Goal: Transaction & Acquisition: Obtain resource

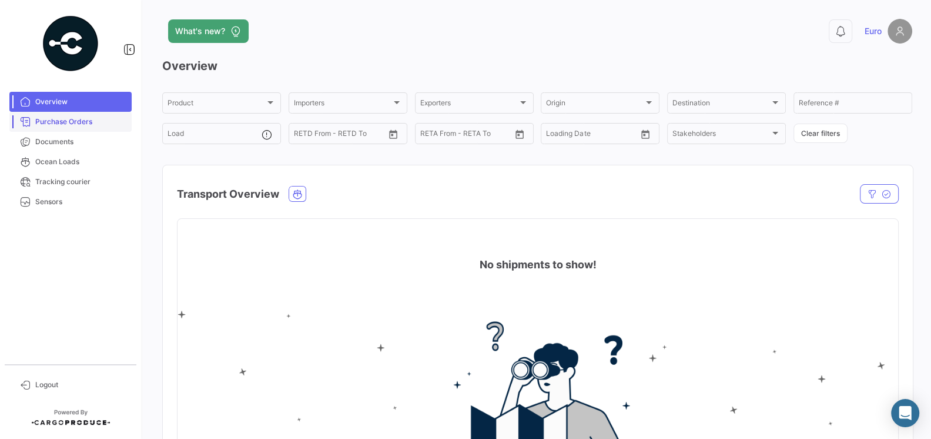
click at [68, 131] on link "Purchase Orders" at bounding box center [70, 122] width 122 height 20
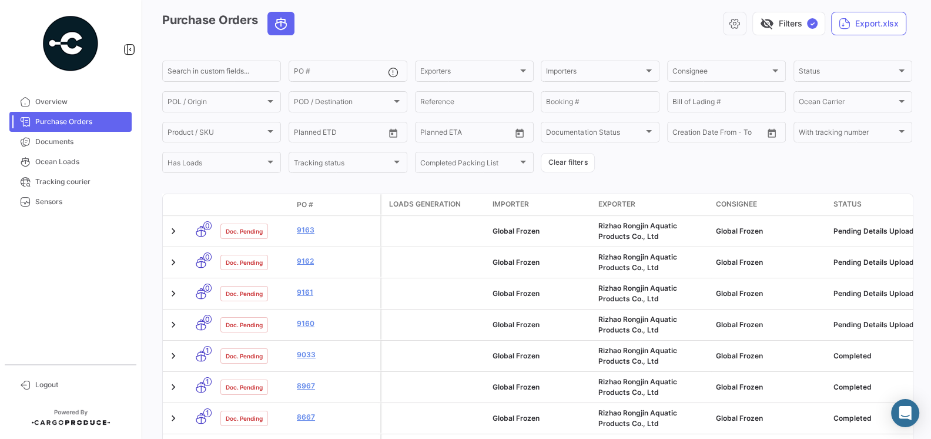
scroll to position [47, 0]
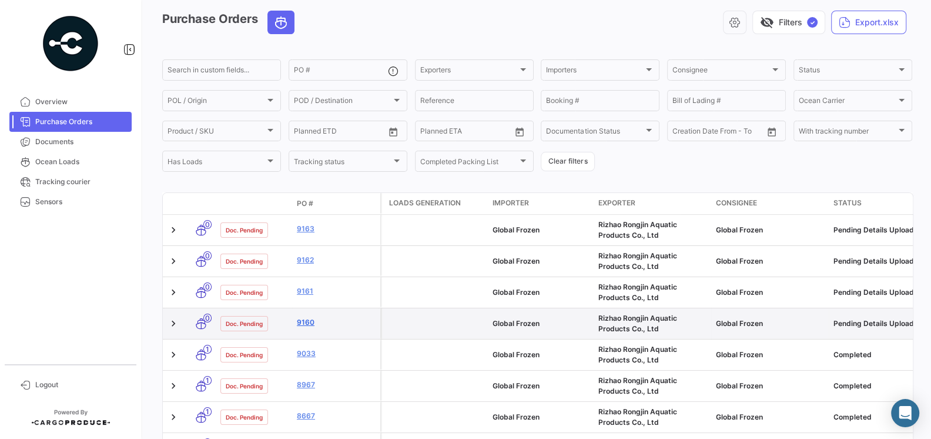
click at [307, 326] on link "9160" at bounding box center [336, 322] width 79 height 11
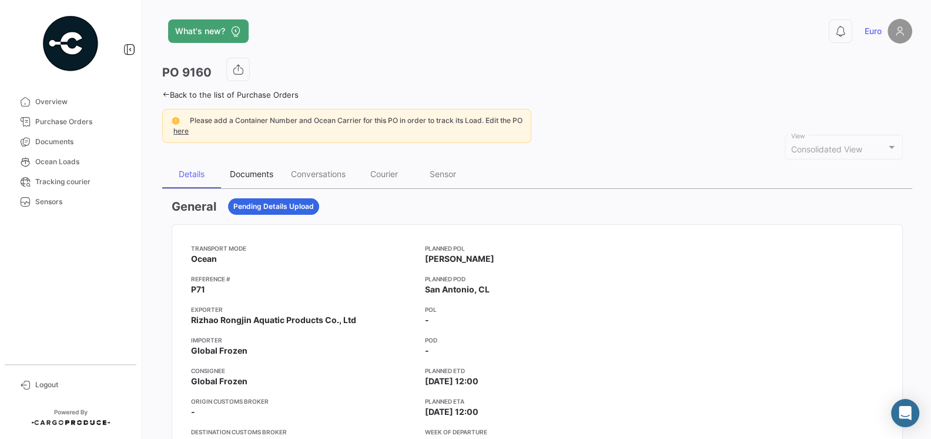
click at [250, 175] on div "Documents" at bounding box center [252, 174] width 44 height 10
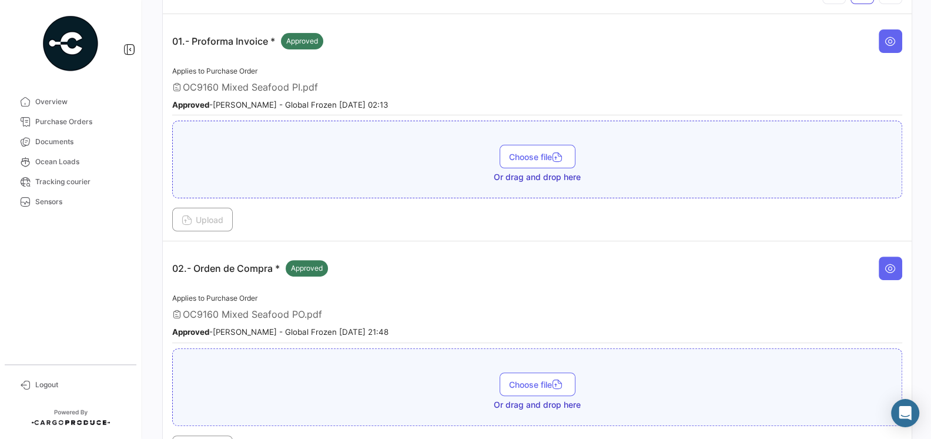
scroll to position [205, 0]
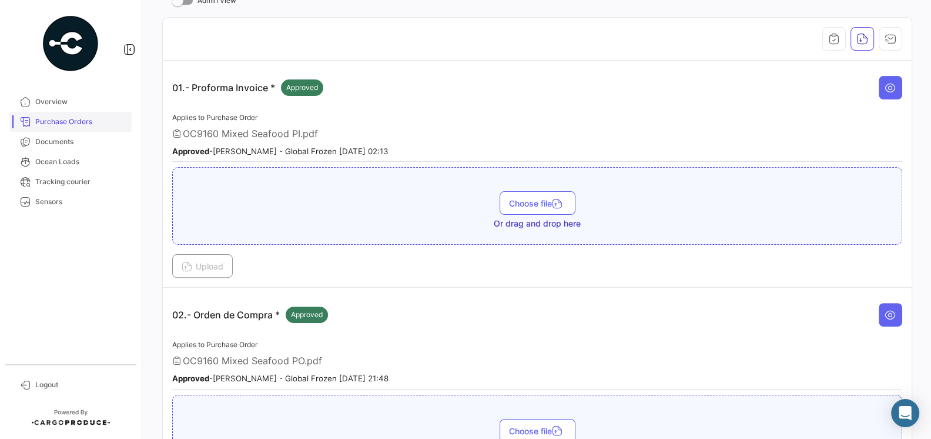
click at [65, 126] on span "Purchase Orders" at bounding box center [81, 121] width 92 height 11
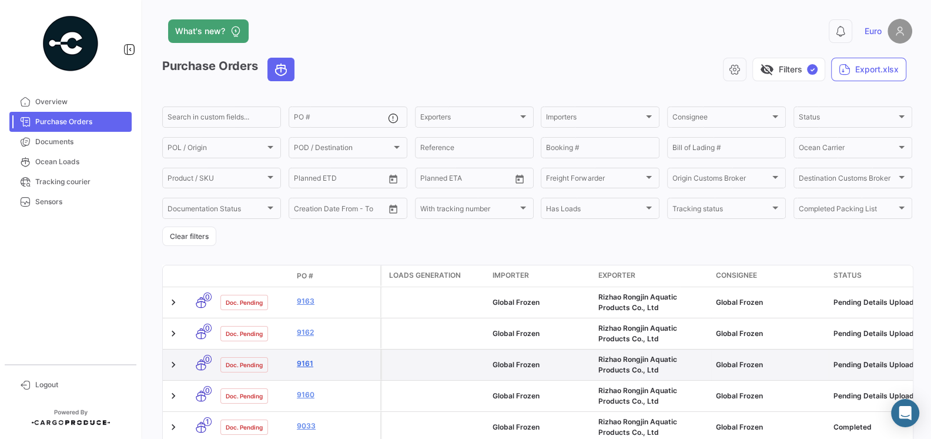
click at [306, 363] on link "9161" at bounding box center [336, 363] width 79 height 11
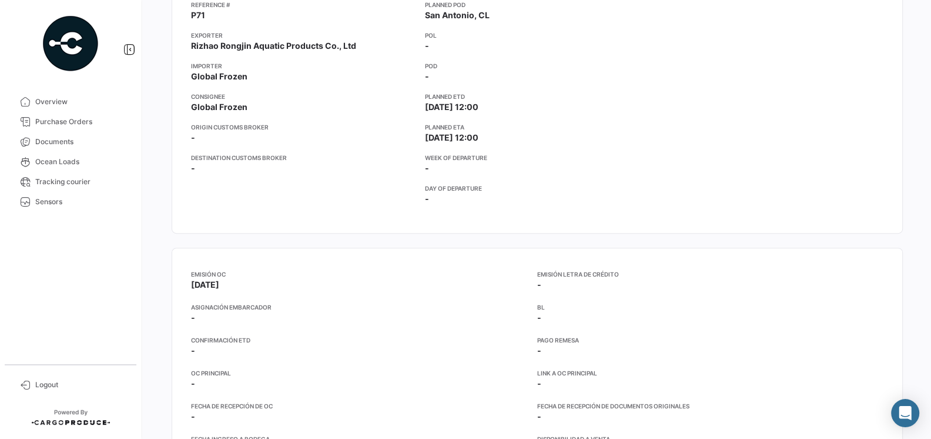
scroll to position [111, 0]
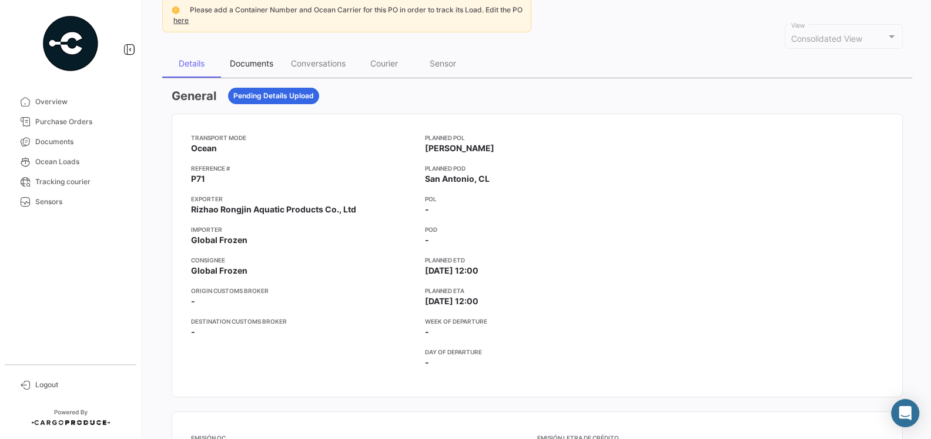
click at [252, 65] on div "Documents" at bounding box center [252, 63] width 44 height 10
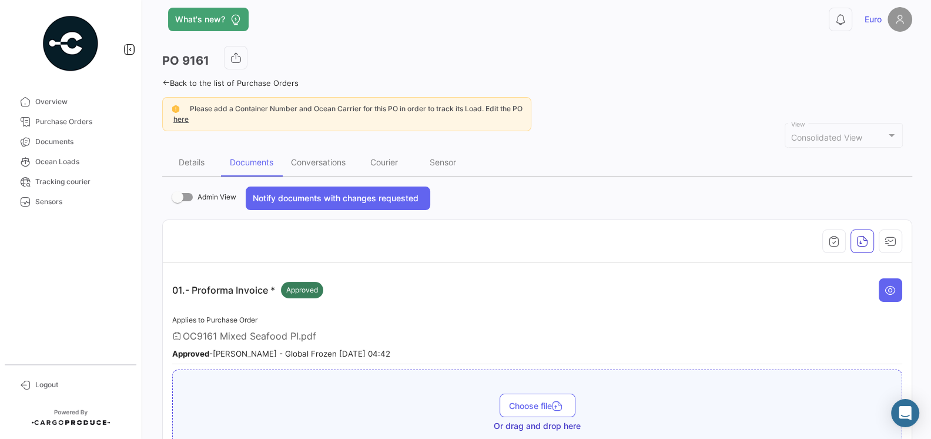
scroll to position [0, 0]
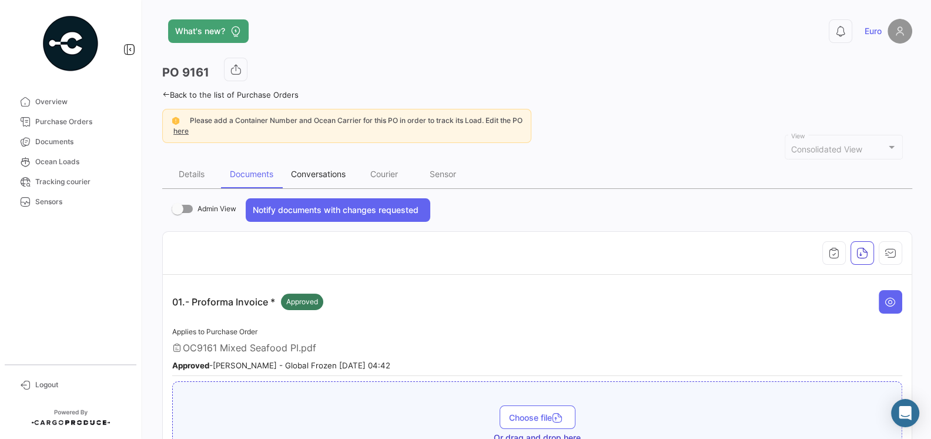
click at [311, 180] on div "Conversations" at bounding box center [318, 174] width 72 height 28
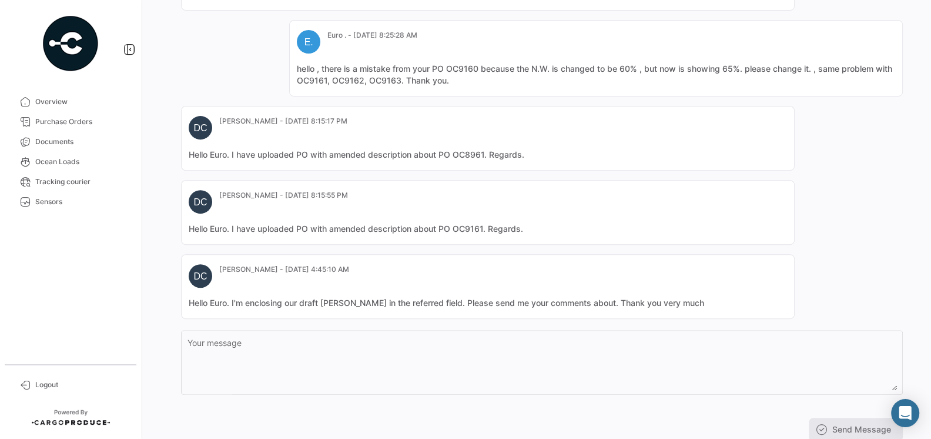
scroll to position [367, 0]
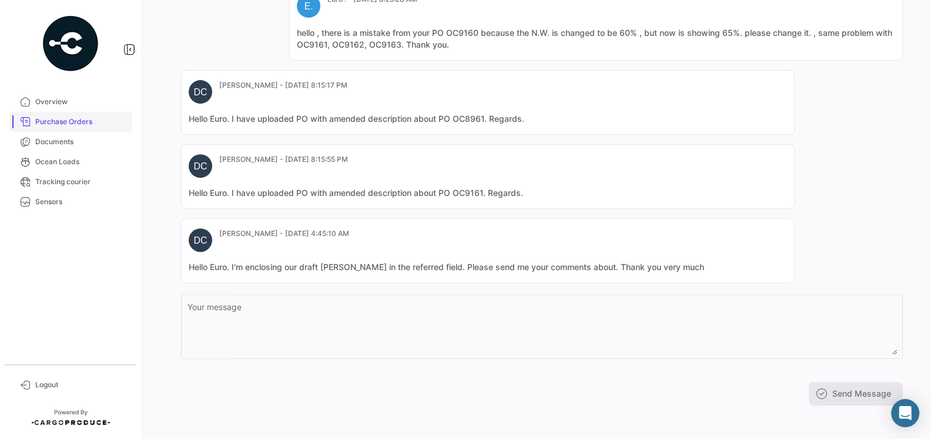
click at [71, 123] on span "Purchase Orders" at bounding box center [81, 121] width 92 height 11
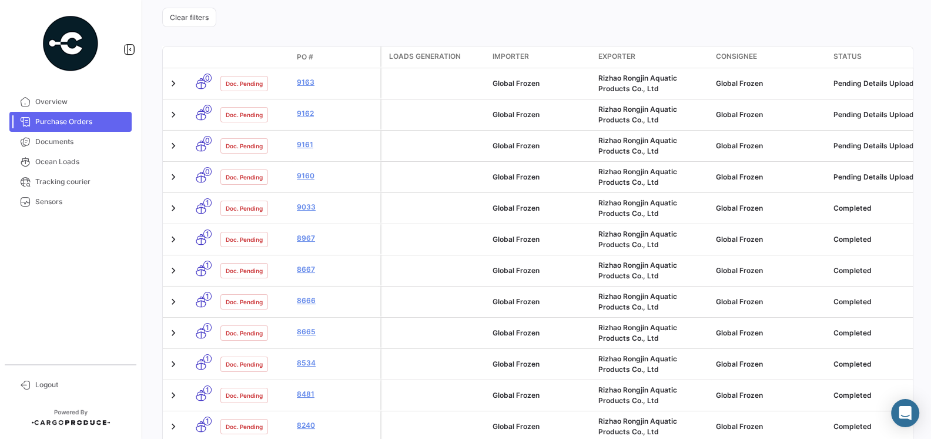
scroll to position [228, 0]
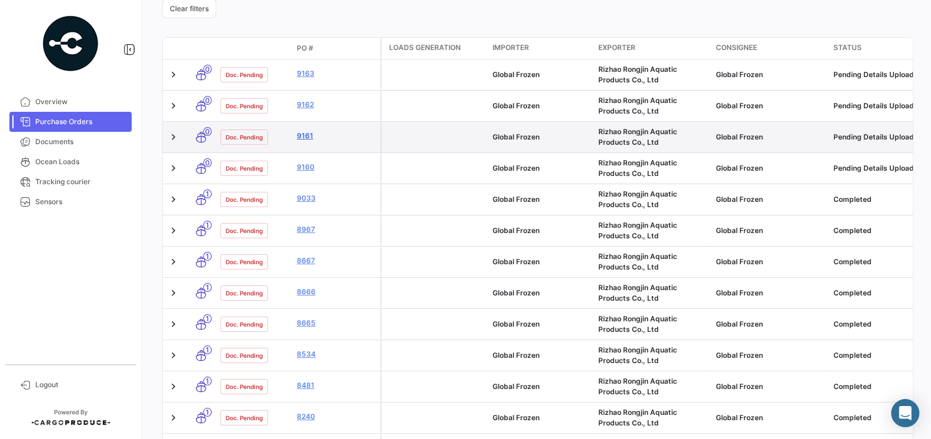
click at [303, 136] on link "9161" at bounding box center [336, 136] width 79 height 11
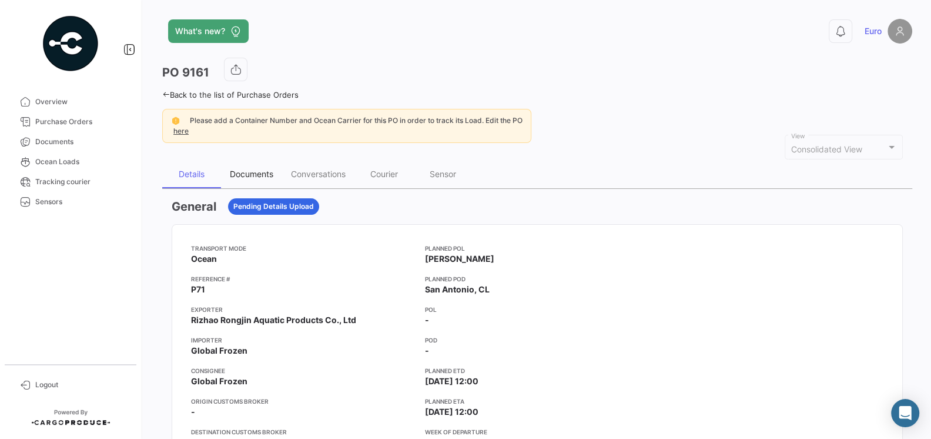
click at [252, 173] on div "Documents" at bounding box center [252, 174] width 44 height 10
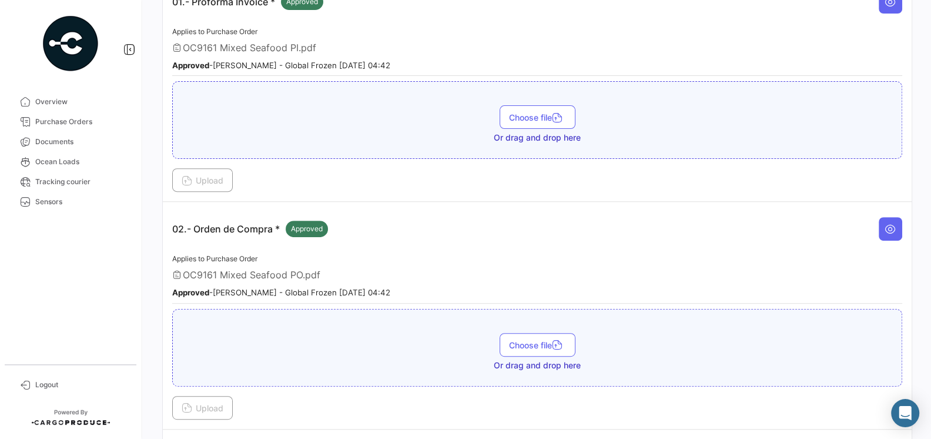
scroll to position [620, 0]
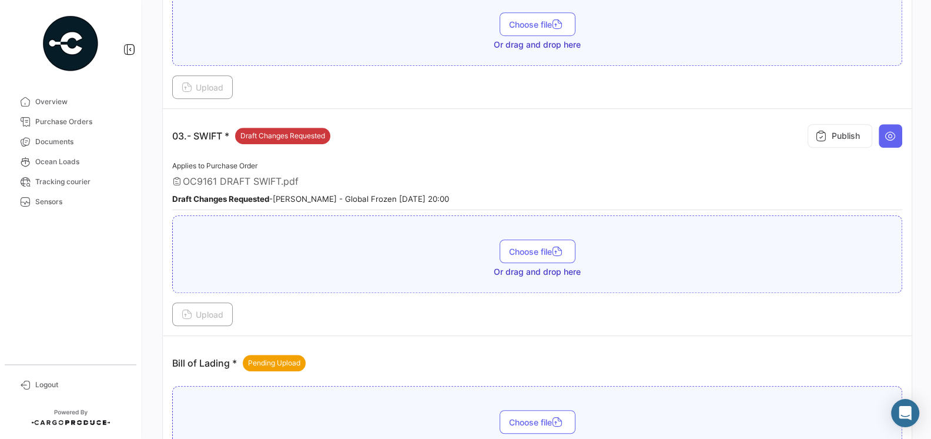
click at [263, 176] on span "OC9161 DRAFT SWIFT.pdf" at bounding box center [241, 181] width 116 height 12
click at [893, 130] on icon at bounding box center [891, 136] width 12 height 12
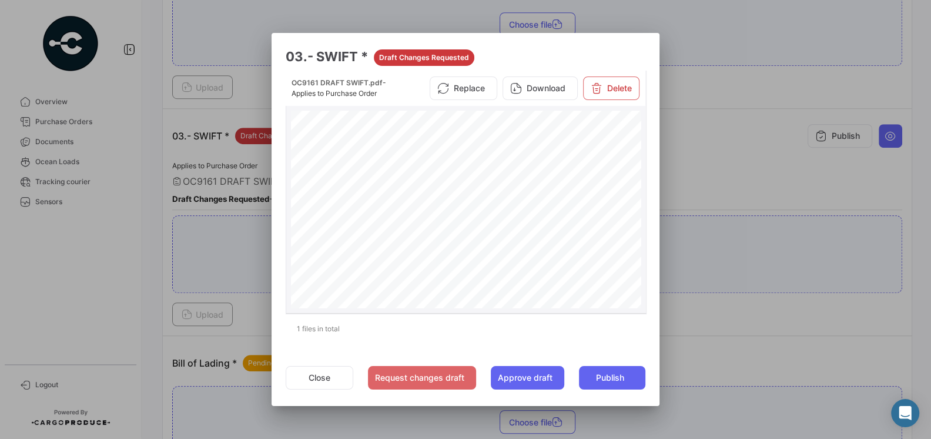
click at [503, 188] on span "Application Date:" at bounding box center [477, 191] width 62 height 7
click at [535, 83] on button "Download" at bounding box center [540, 88] width 75 height 24
click at [711, 192] on div at bounding box center [465, 219] width 931 height 439
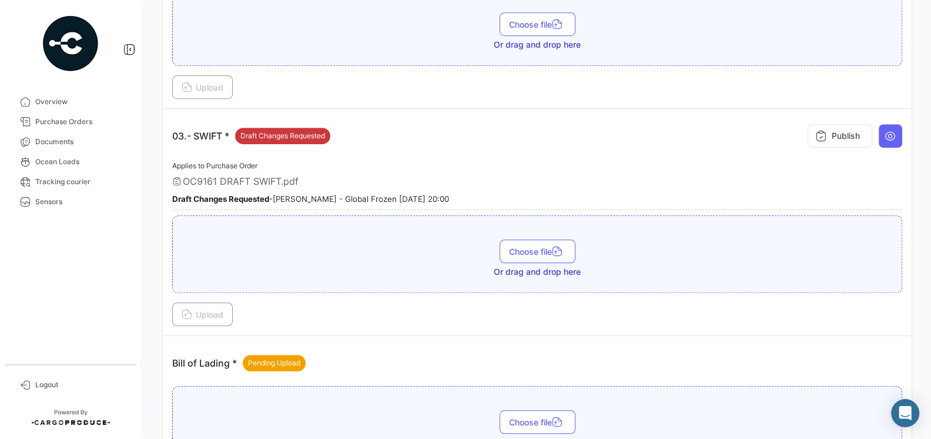
click at [413, 175] on div "OC9161 DRAFT SWIFT.pdf" at bounding box center [537, 181] width 730 height 12
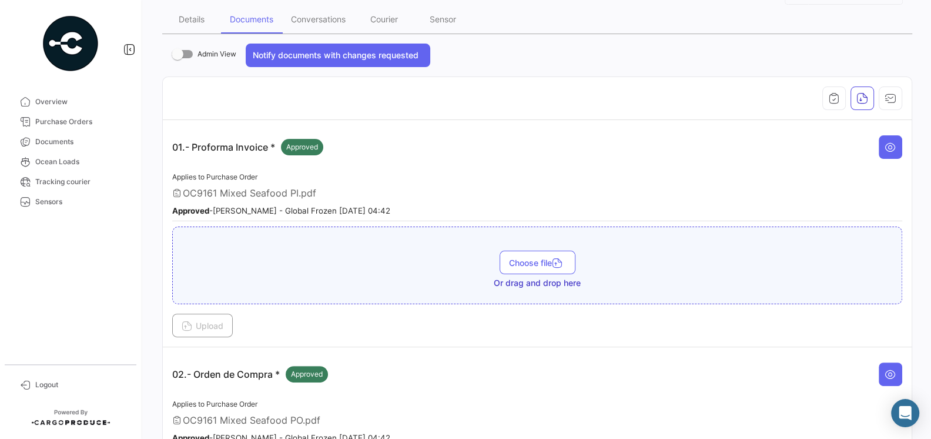
scroll to position [0, 0]
